Goal: Task Accomplishment & Management: Manage account settings

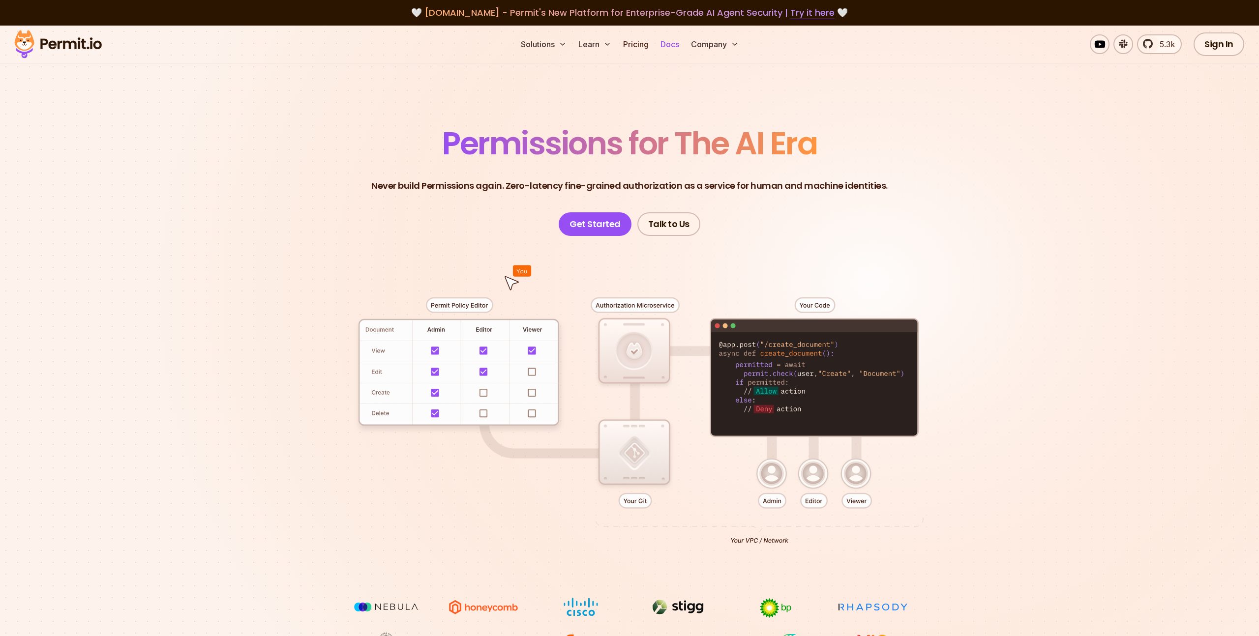
click at [669, 40] on link "Docs" at bounding box center [669, 44] width 27 height 20
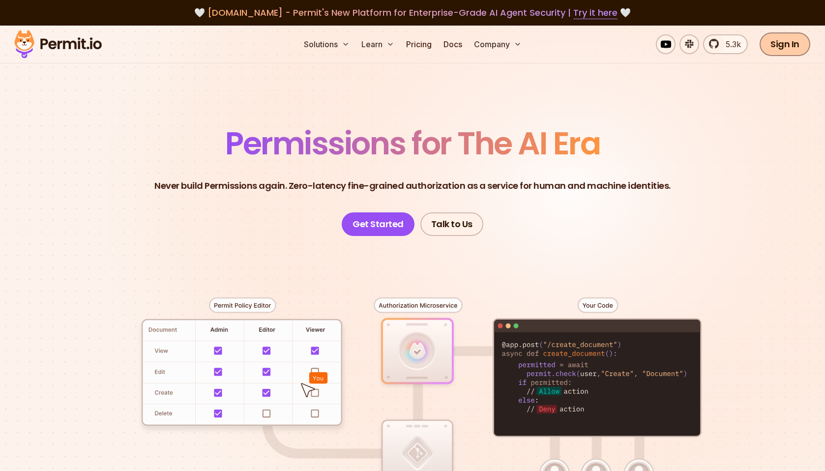
click at [797, 49] on link "Sign In" at bounding box center [785, 44] width 51 height 24
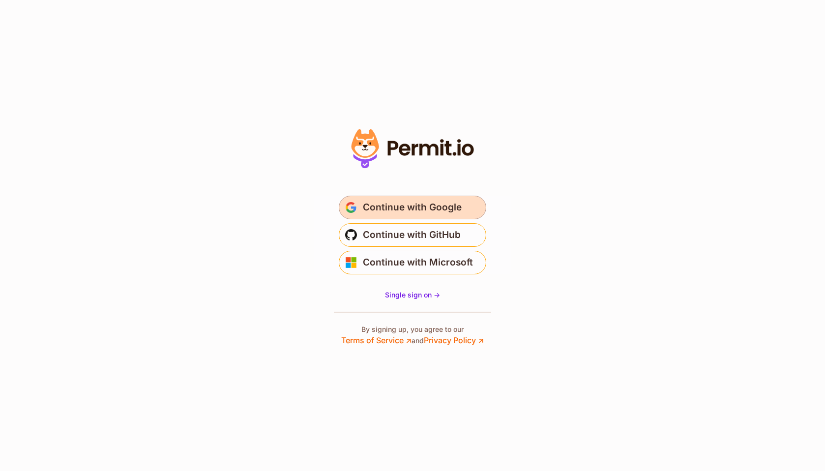
click at [404, 208] on span "Continue with Google" at bounding box center [412, 208] width 99 height 16
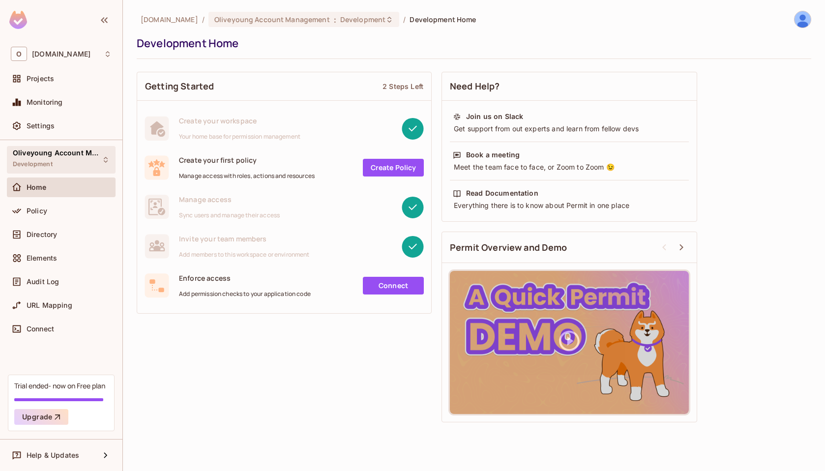
click at [109, 164] on div "Oliveyoung Account Management Development" at bounding box center [61, 159] width 109 height 27
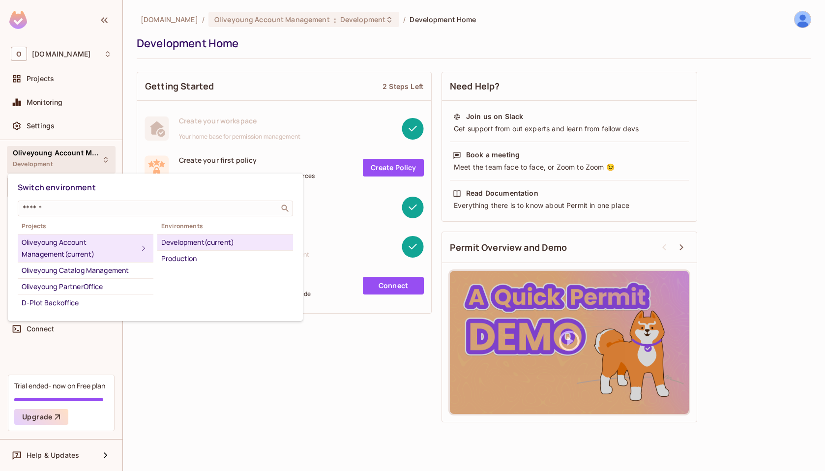
click at [127, 162] on div at bounding box center [412, 235] width 825 height 471
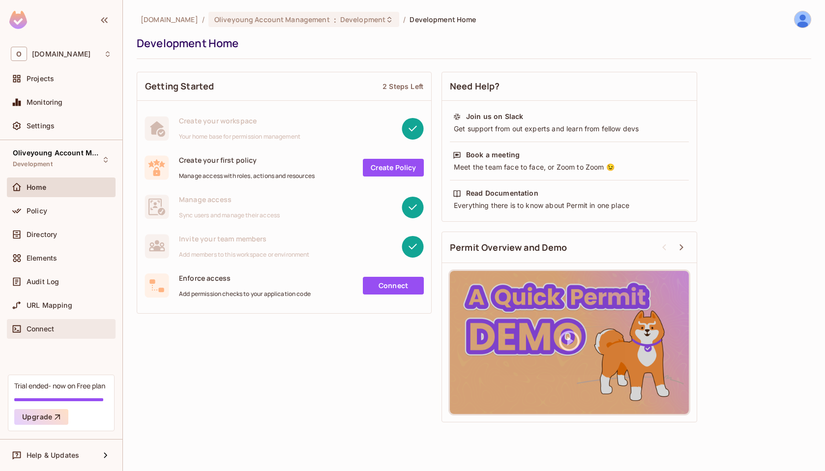
click at [57, 331] on div "Connect" at bounding box center [69, 329] width 85 height 8
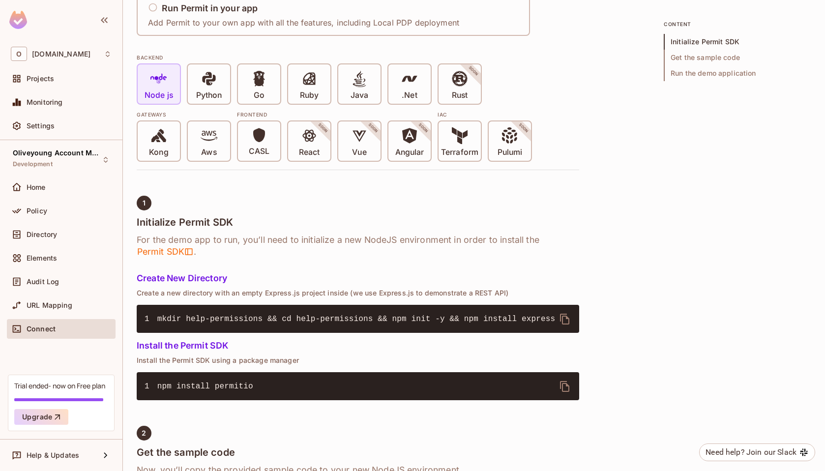
scroll to position [192, 0]
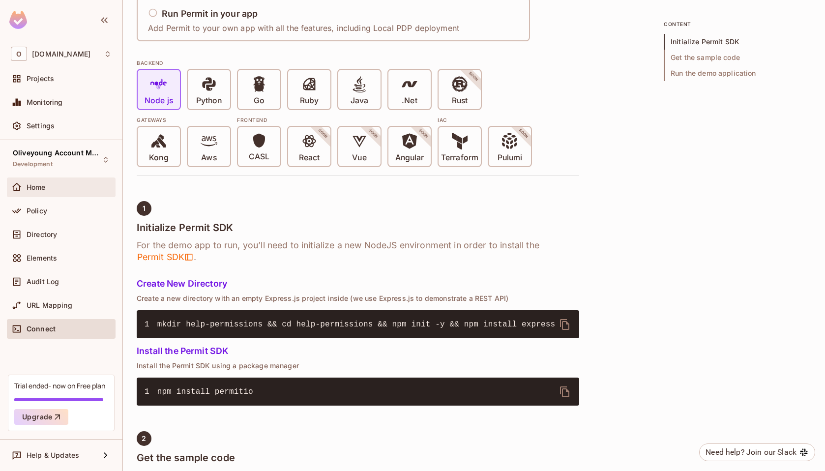
click at [32, 181] on div "Home" at bounding box center [61, 187] width 101 height 12
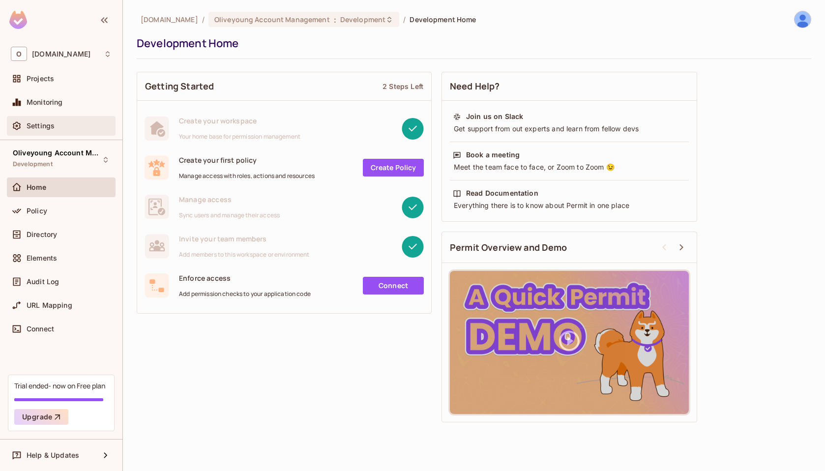
click at [42, 124] on span "Settings" at bounding box center [41, 126] width 28 height 8
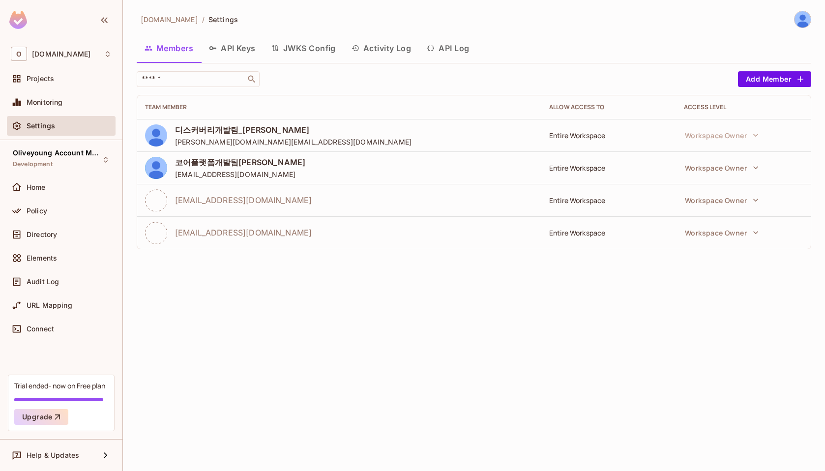
click at [222, 49] on button "API Keys" at bounding box center [232, 48] width 62 height 25
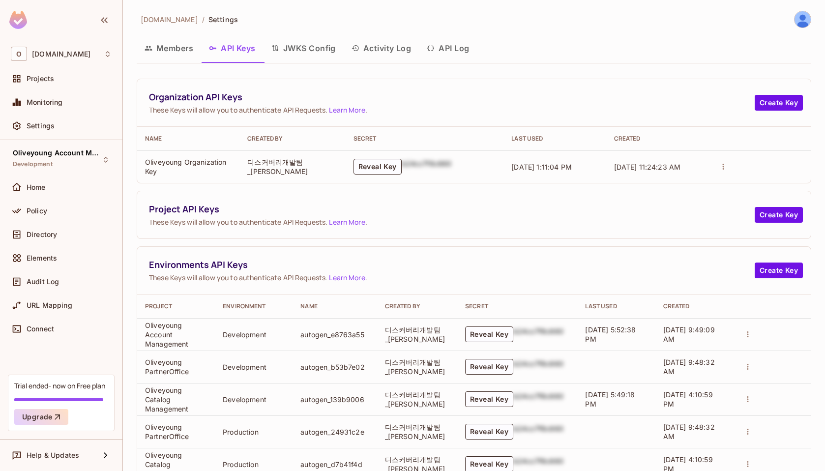
click at [346, 223] on link "Learn More" at bounding box center [347, 221] width 36 height 9
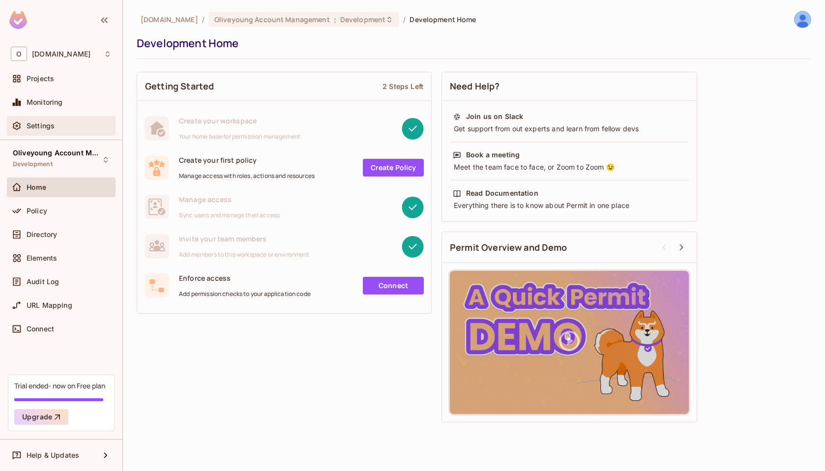
click at [42, 126] on span "Settings" at bounding box center [41, 126] width 28 height 8
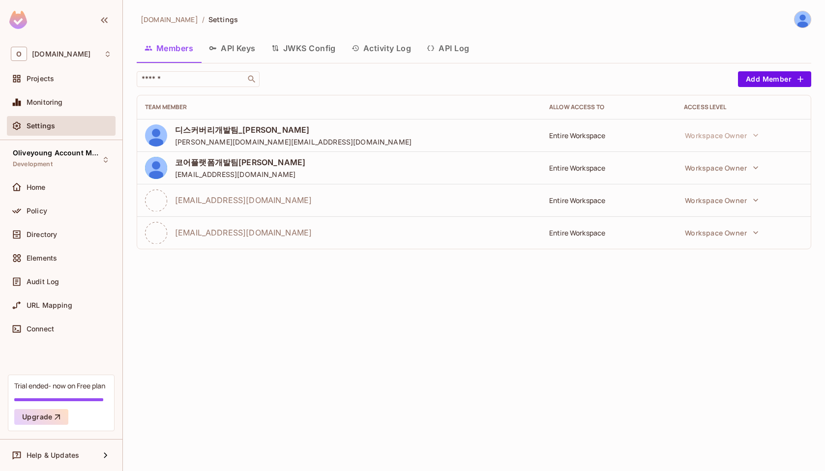
click at [230, 47] on button "API Keys" at bounding box center [232, 48] width 62 height 25
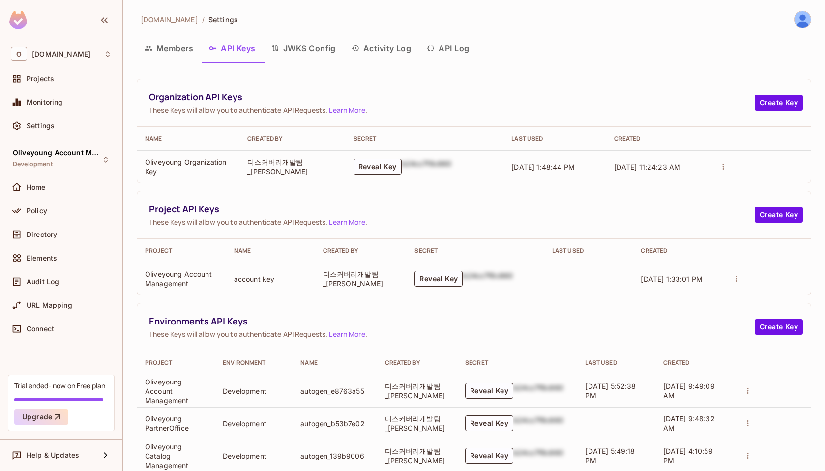
scroll to position [185, 0]
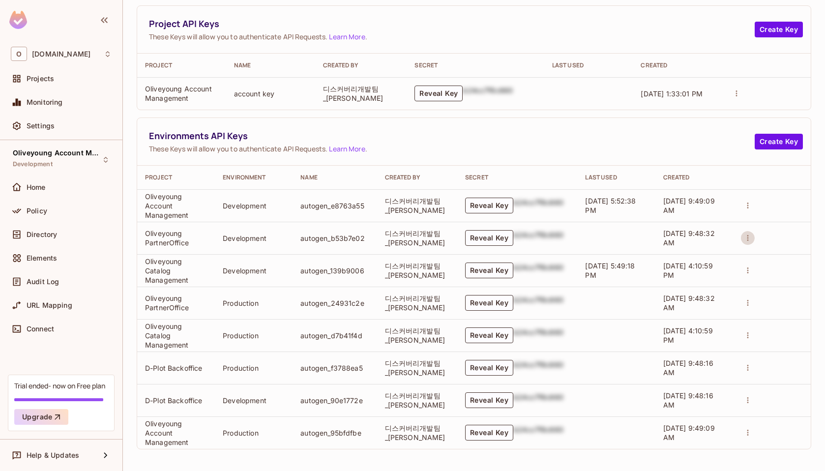
click at [747, 240] on icon "actions" at bounding box center [747, 238] width 1 height 6
click at [787, 276] on p "Delete Key" at bounding box center [786, 275] width 41 height 12
click at [749, 236] on icon "actions" at bounding box center [747, 238] width 9 height 9
click at [768, 273] on p "Delete Key" at bounding box center [786, 275] width 41 height 12
click at [746, 401] on icon "actions" at bounding box center [747, 400] width 9 height 9
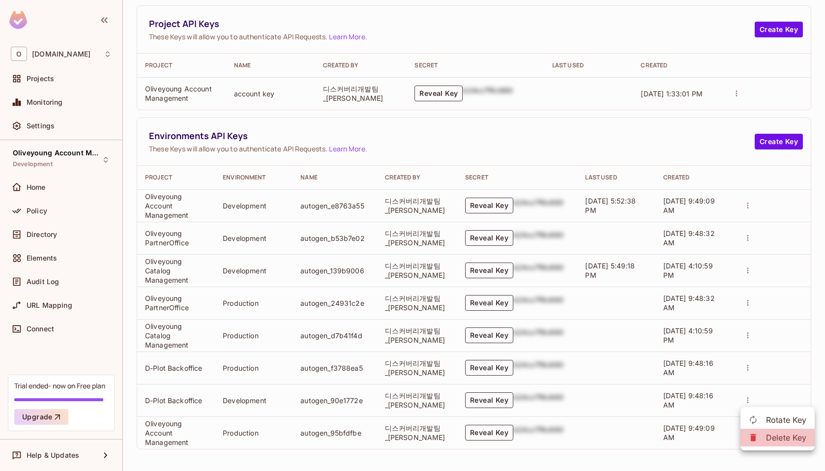
click at [773, 440] on p "Delete Key" at bounding box center [786, 438] width 41 height 12
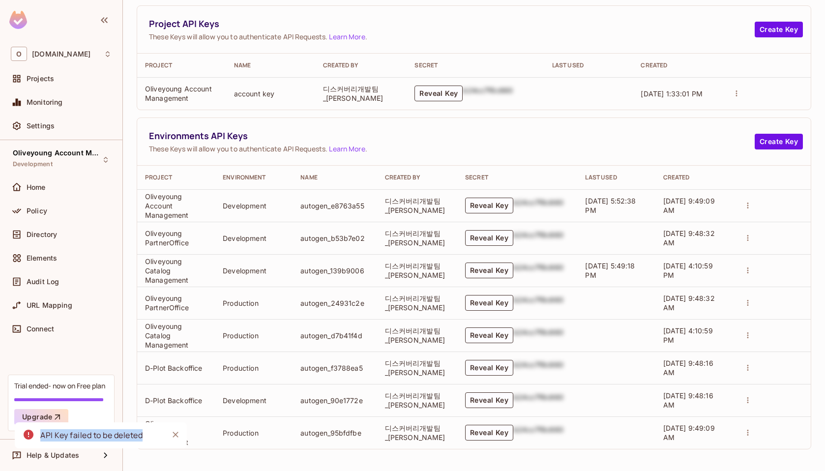
drag, startPoint x: 42, startPoint y: 437, endPoint x: 149, endPoint y: 433, distance: 107.2
click at [149, 433] on div "API Key failed to be deleted" at bounding box center [101, 435] width 172 height 26
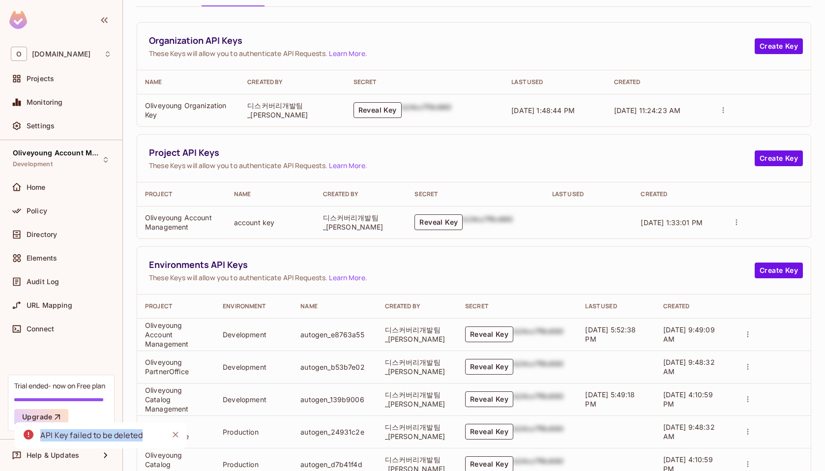
scroll to position [0, 0]
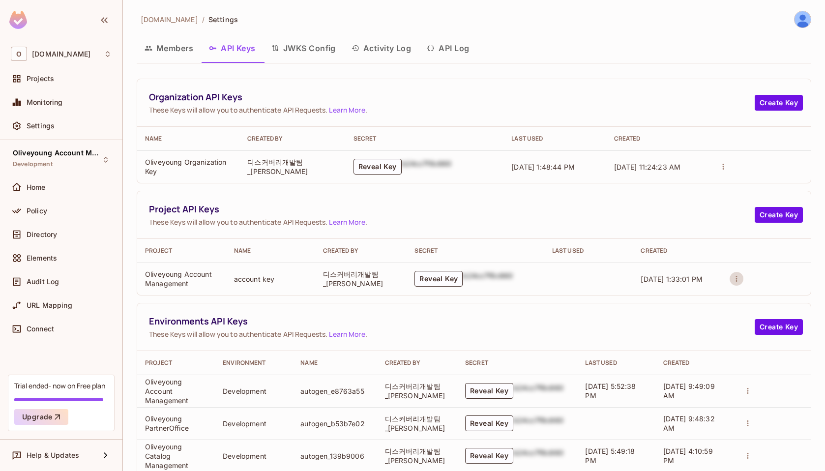
click at [735, 279] on icon "actions" at bounding box center [736, 278] width 9 height 9
click at [751, 325] on li "Delete Key" at bounding box center [766, 316] width 74 height 18
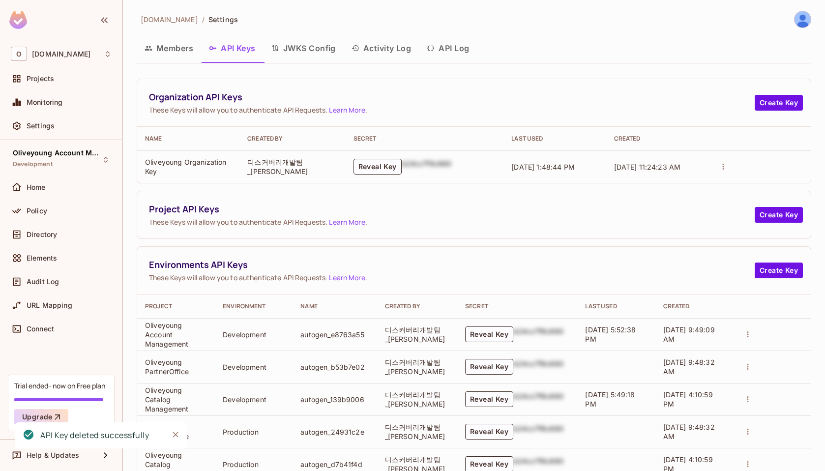
click at [331, 279] on link "Learn More" at bounding box center [347, 277] width 36 height 9
